Goal: Check status: Check status

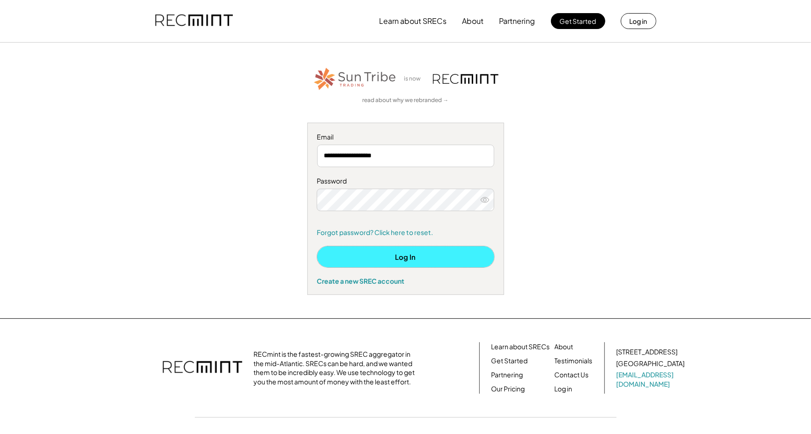
click at [387, 257] on button "Log In" at bounding box center [405, 256] width 177 height 21
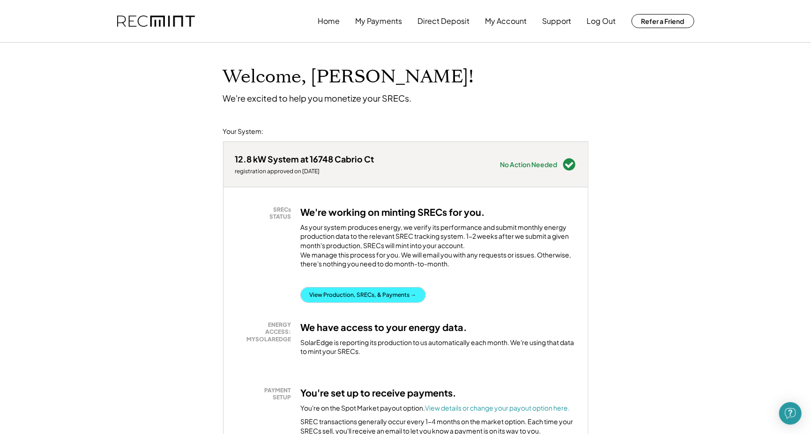
click at [371, 297] on button "View Production, SRECs, & Payments →" at bounding box center [363, 295] width 125 height 15
